Goal: Check status: Check status

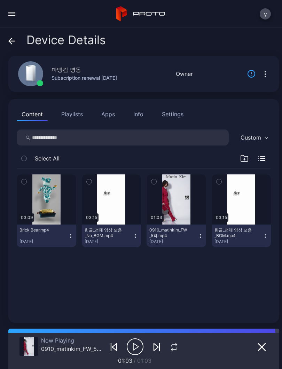
click at [134, 344] on icon "button" at bounding box center [135, 346] width 5 height 7
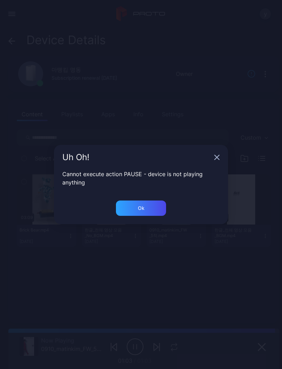
click at [216, 152] on div "Uh Oh!" at bounding box center [141, 157] width 174 height 25
click at [211, 158] on div "Uh Oh!" at bounding box center [141, 157] width 174 height 25
click at [211, 157] on div "Uh Oh!" at bounding box center [141, 157] width 174 height 25
click at [219, 160] on icon "button" at bounding box center [217, 158] width 6 height 6
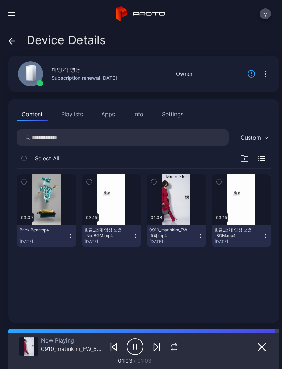
click at [0, 0] on div "button" at bounding box center [0, 0] width 0 height 0
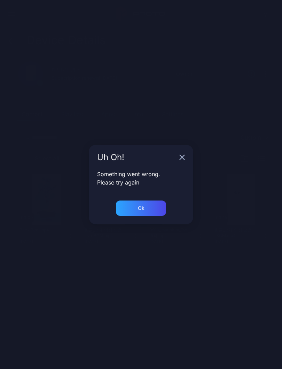
click at [148, 206] on div "Ok" at bounding box center [141, 207] width 50 height 15
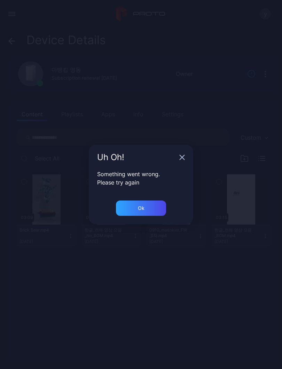
click at [143, 210] on div "Ok" at bounding box center [141, 208] width 7 height 6
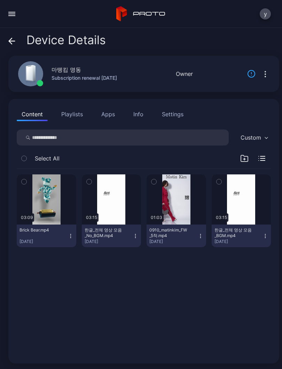
click at [0, 0] on div "button" at bounding box center [0, 0] width 0 height 0
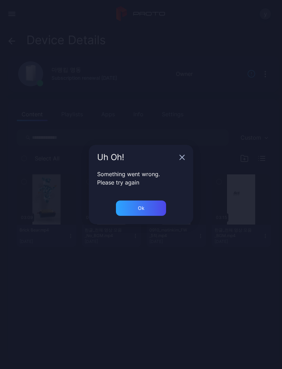
click at [179, 199] on div "Something went wrong. Please try again" at bounding box center [141, 185] width 104 height 31
click at [154, 212] on div "Ok" at bounding box center [141, 207] width 50 height 15
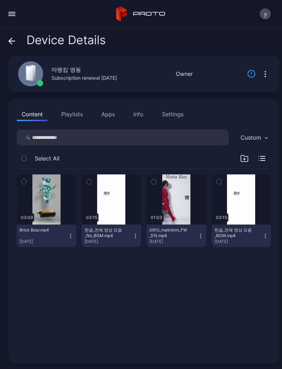
click at [8, 44] on icon at bounding box center [11, 41] width 7 height 7
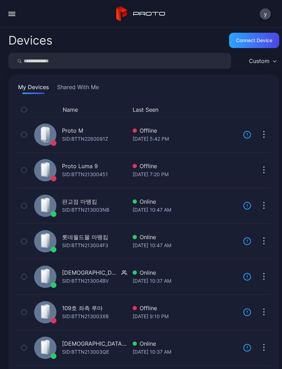
scroll to position [87, 0]
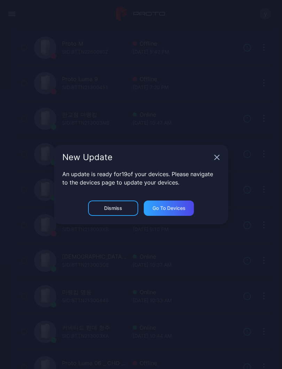
click at [219, 158] on icon "button" at bounding box center [217, 158] width 6 height 6
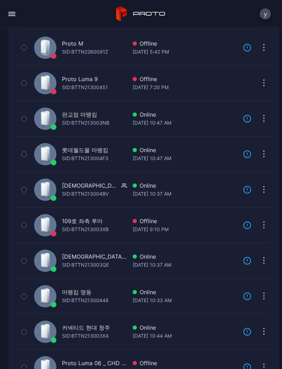
click at [100, 298] on div "SID: BTTN21300448" at bounding box center [85, 300] width 47 height 8
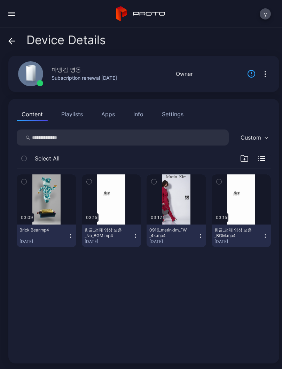
click at [0, 0] on div "button" at bounding box center [0, 0] width 0 height 0
